Goal: Transaction & Acquisition: Subscribe to service/newsletter

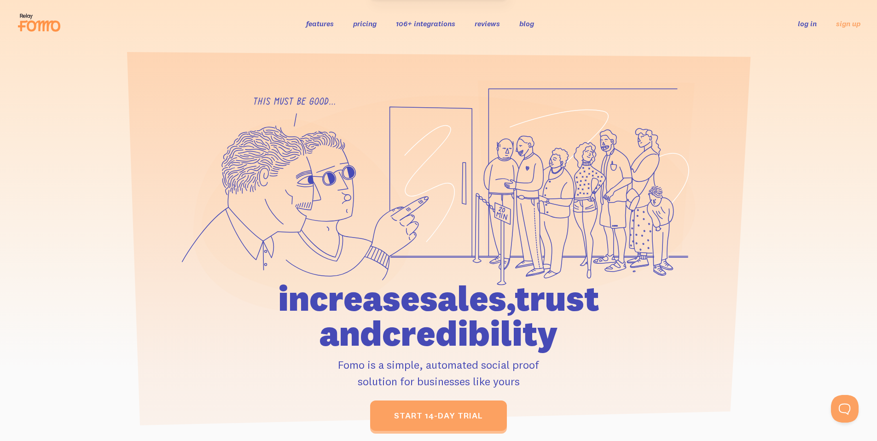
click at [370, 22] on link "pricing" at bounding box center [364, 23] width 23 height 9
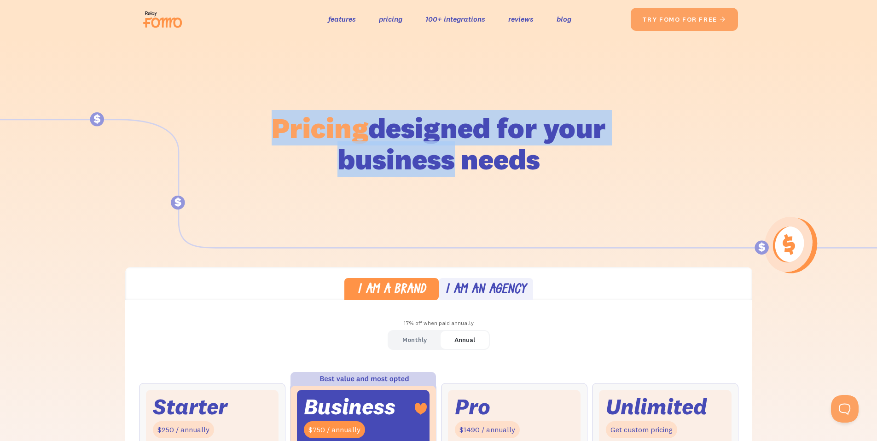
drag, startPoint x: 306, startPoint y: 126, endPoint x: 507, endPoint y: 148, distance: 201.9
click at [507, 148] on h1 "Pricing designed for your business needs" at bounding box center [438, 143] width 335 height 63
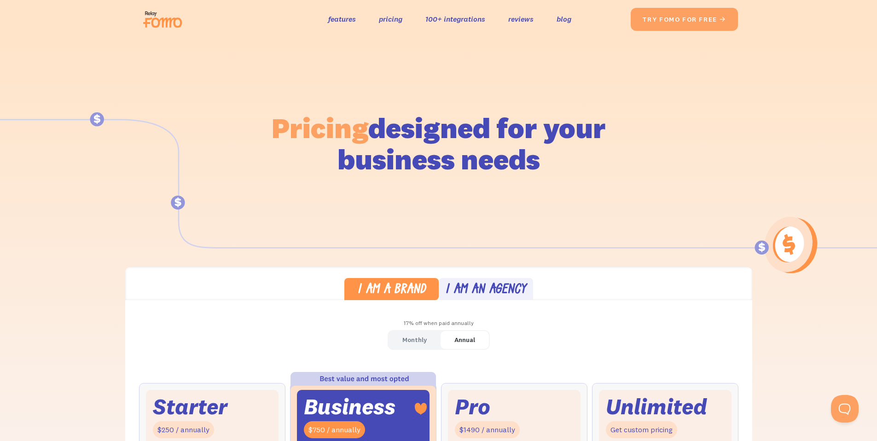
click at [542, 148] on h1 "Pricing designed for your business needs" at bounding box center [438, 143] width 335 height 63
click at [146, 18] on img at bounding box center [165, 19] width 52 height 29
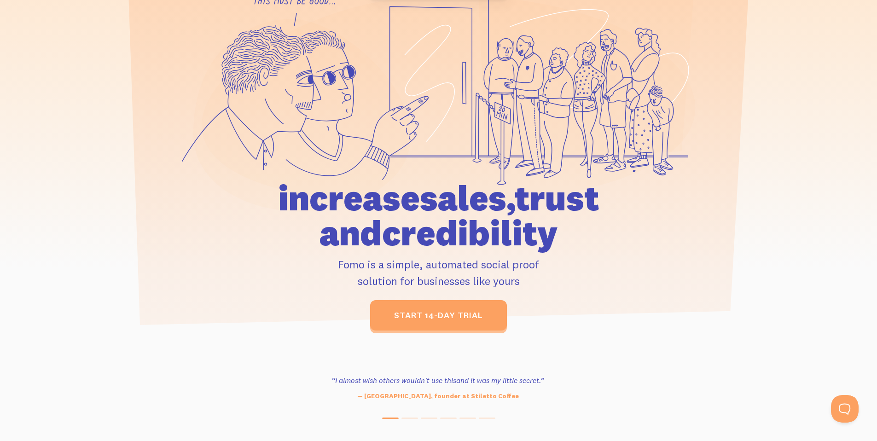
scroll to position [223, 0]
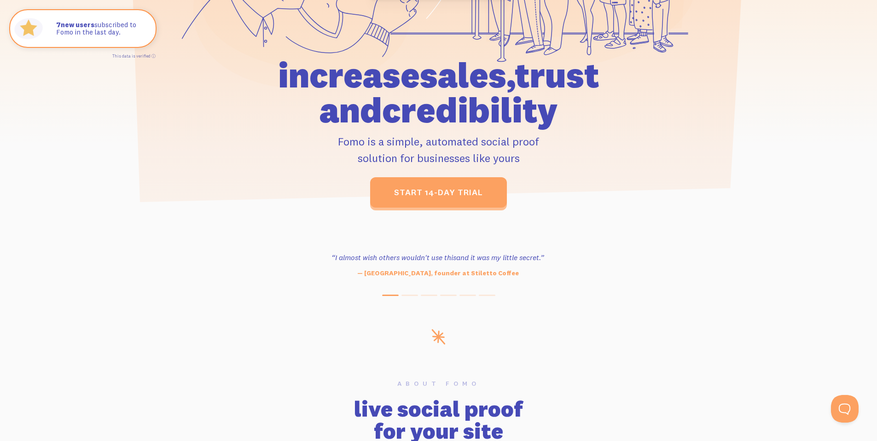
drag, startPoint x: 335, startPoint y: 136, endPoint x: 530, endPoint y: 161, distance: 196.7
click at [530, 161] on p "Fomo is a simple, automated social proof solution for businesses like yours" at bounding box center [438, 149] width 426 height 33
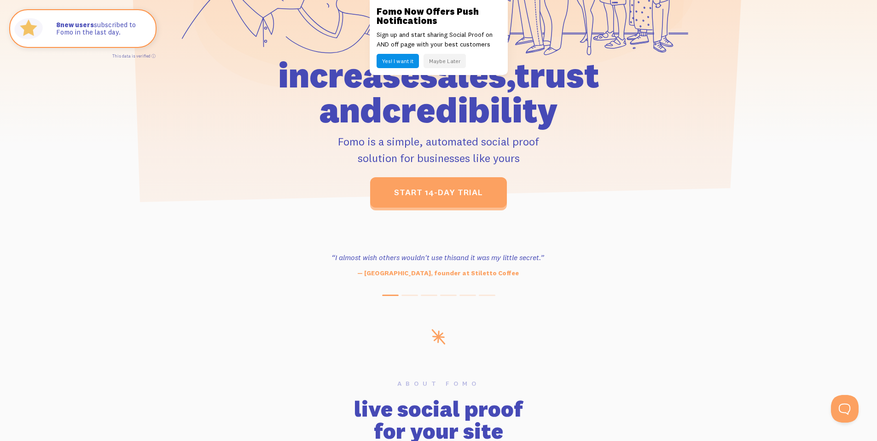
click at [530, 161] on p "Fomo is a simple, automated social proof solution for businesses like yours" at bounding box center [438, 149] width 426 height 33
drag, startPoint x: 541, startPoint y: 162, endPoint x: 342, endPoint y: 138, distance: 200.2
click at [342, 138] on p "Fomo is a simple, automated social proof solution for businesses like yours" at bounding box center [438, 149] width 426 height 33
drag, startPoint x: 342, startPoint y: 138, endPoint x: 359, endPoint y: 134, distance: 16.9
click at [342, 138] on p "Fomo is a simple, automated social proof solution for businesses like yours" at bounding box center [438, 149] width 426 height 33
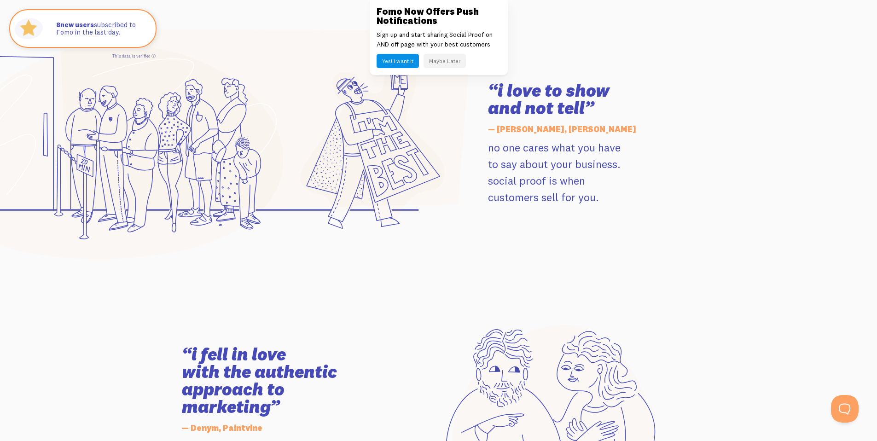
scroll to position [1316, 0]
